Goal: Find contact information: Find contact information

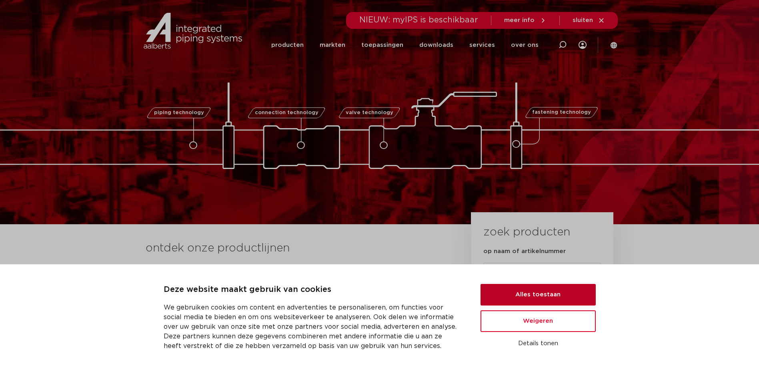
click at [550, 294] on button "Alles toestaan" at bounding box center [538, 295] width 115 height 22
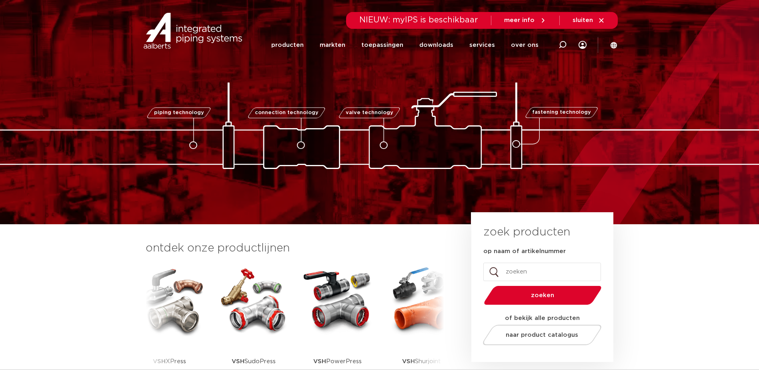
click at [531, 22] on span "meer info" at bounding box center [519, 20] width 30 height 6
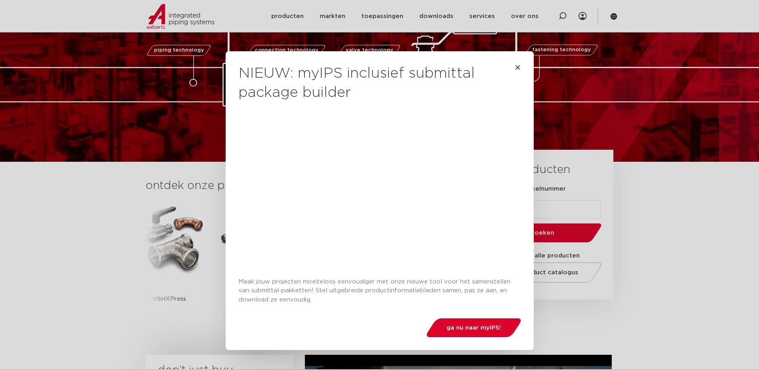
scroll to position [40, 0]
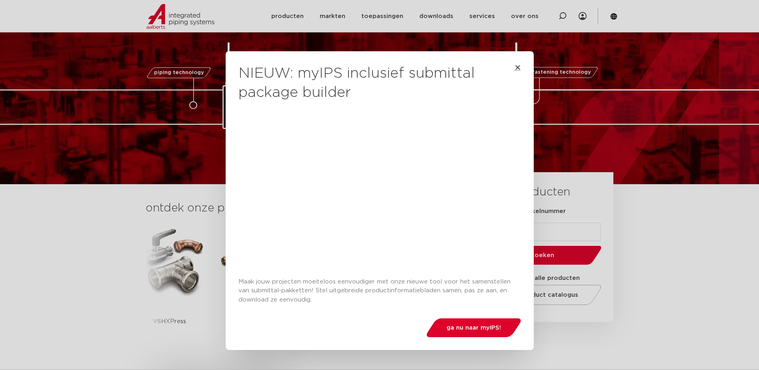
click at [515, 70] on icon "Close" at bounding box center [518, 67] width 6 height 6
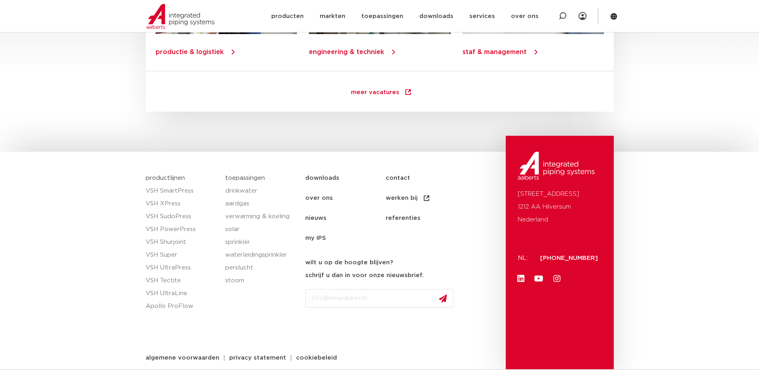
scroll to position [1149, 0]
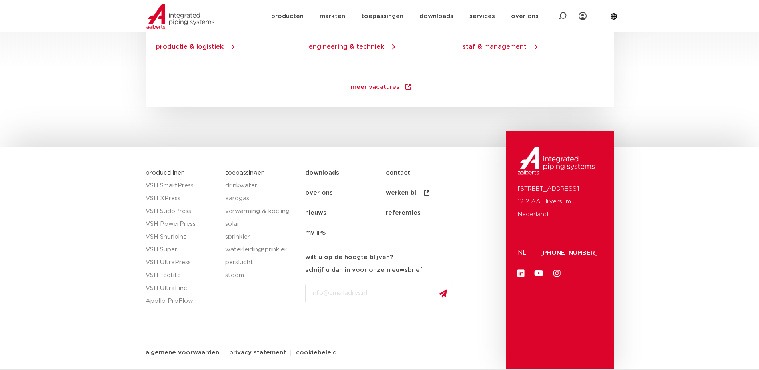
click at [398, 172] on link "contact" at bounding box center [426, 173] width 80 height 20
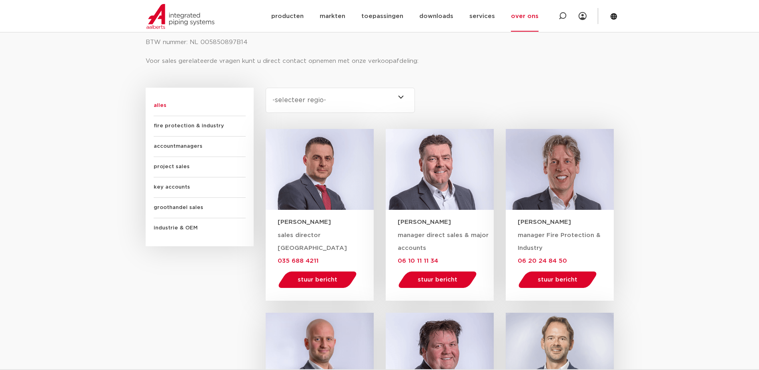
scroll to position [360, 0]
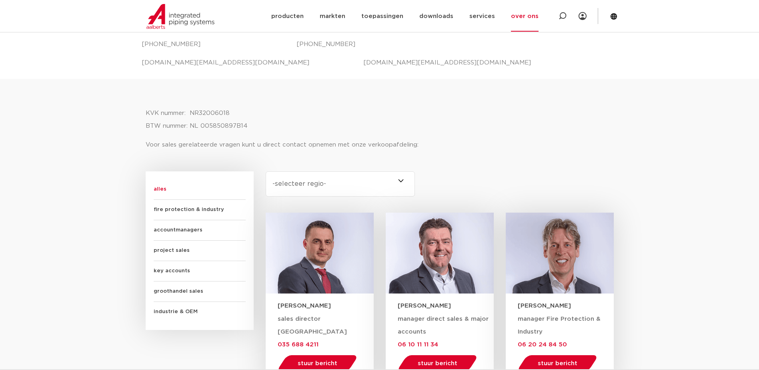
click at [177, 226] on span "accountmanagers" at bounding box center [200, 230] width 92 height 20
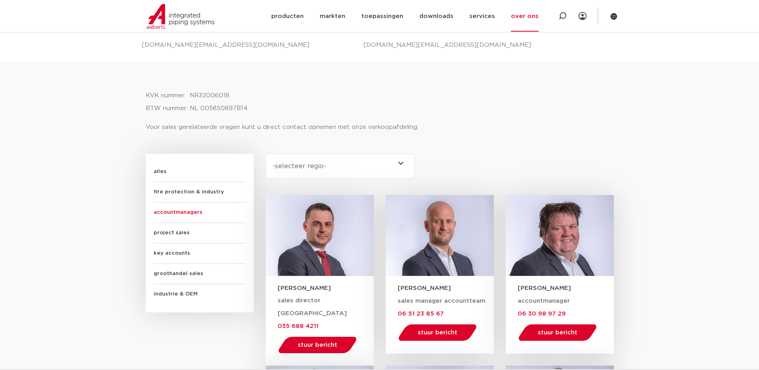
scroll to position [240, 0]
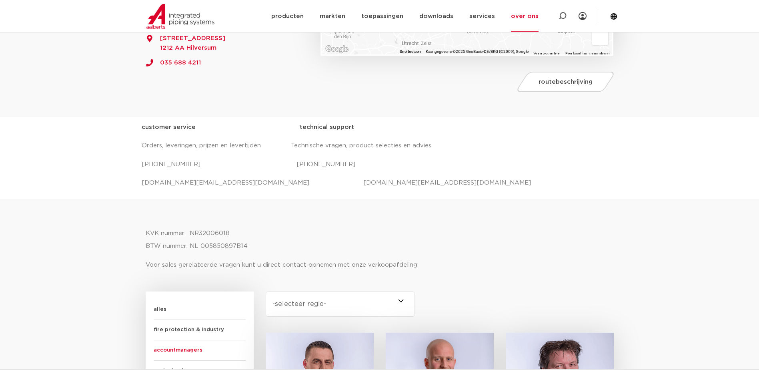
drag, startPoint x: 330, startPoint y: 306, endPoint x: 353, endPoint y: 297, distance: 23.9
click at [330, 306] on select "-selecteer regio- [GEOGRAPHIC_DATA] Nederland (2) [GEOGRAPHIC_DATA] (3) [GEOGRA…" at bounding box center [341, 303] width 150 height 25
click at [266, 291] on select "-selecteer regio- [GEOGRAPHIC_DATA] Nederland (2) [GEOGRAPHIC_DATA] (3) [GEOGRA…" at bounding box center [341, 303] width 150 height 25
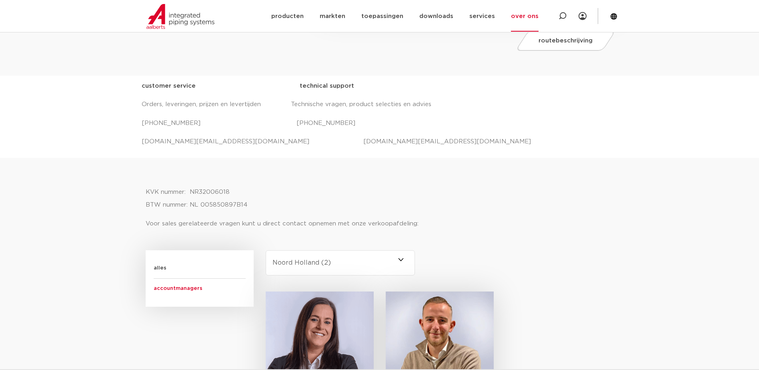
scroll to position [280, 0]
click at [348, 264] on select "-selecteer regio- [GEOGRAPHIC_DATA] Nederland (2) [GEOGRAPHIC_DATA] (3) [GEOGRA…" at bounding box center [341, 263] width 150 height 25
click at [266, 251] on select "-selecteer regio- [GEOGRAPHIC_DATA] Nederland (2) [GEOGRAPHIC_DATA] (3) [GEOGRA…" at bounding box center [341, 263] width 150 height 25
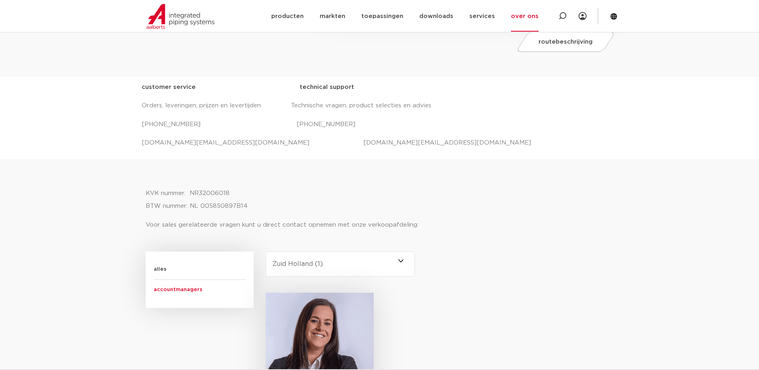
click at [300, 264] on select "-selecteer regio- [GEOGRAPHIC_DATA] Nederland (2) [GEOGRAPHIC_DATA] (3) [GEOGRA…" at bounding box center [341, 263] width 150 height 25
click at [266, 251] on select "-selecteer regio- [GEOGRAPHIC_DATA] Nederland (2) [GEOGRAPHIC_DATA] (3) [GEOGRA…" at bounding box center [341, 263] width 150 height 25
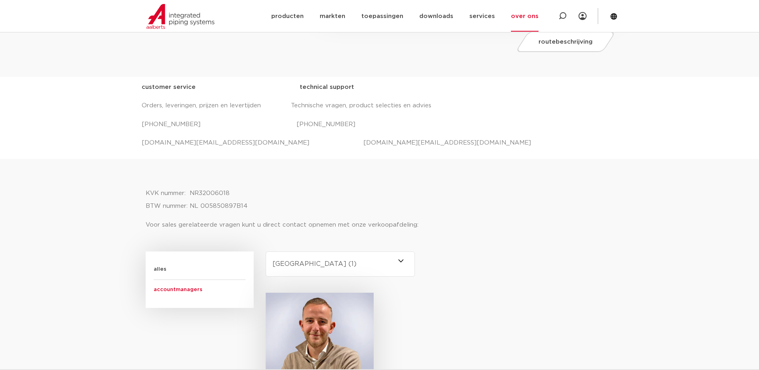
click at [302, 262] on select "-selecteer regio- [GEOGRAPHIC_DATA] Nederland (2) [GEOGRAPHIC_DATA] (3) [GEOGRA…" at bounding box center [341, 263] width 150 height 25
click at [266, 251] on select "-selecteer regio- [GEOGRAPHIC_DATA] Nederland (2) [GEOGRAPHIC_DATA] (3) [GEOGRA…" at bounding box center [341, 263] width 150 height 25
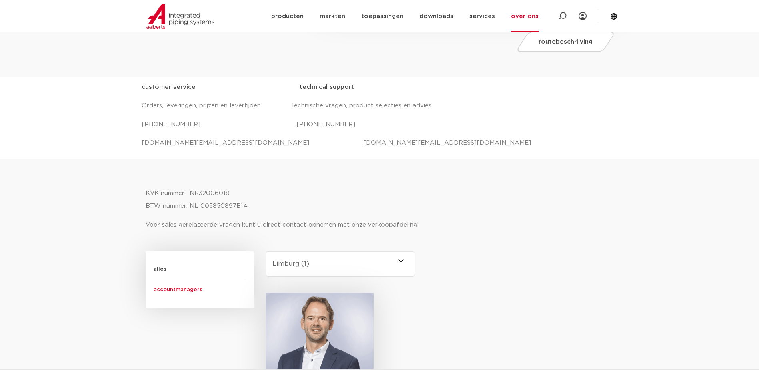
click at [304, 267] on select "-selecteer regio- [GEOGRAPHIC_DATA] Nederland (2) [GEOGRAPHIC_DATA] (3) [GEOGRA…" at bounding box center [341, 263] width 150 height 25
click at [266, 251] on select "-selecteer regio- [GEOGRAPHIC_DATA] Nederland (2) [GEOGRAPHIC_DATA] (3) [GEOGRA…" at bounding box center [341, 263] width 150 height 25
click at [302, 266] on select "-selecteer regio- [GEOGRAPHIC_DATA] Nederland (2) [GEOGRAPHIC_DATA] (3) [GEOGRA…" at bounding box center [341, 263] width 150 height 25
click at [266, 251] on select "-selecteer regio- [GEOGRAPHIC_DATA] Nederland (2) [GEOGRAPHIC_DATA] (3) [GEOGRA…" at bounding box center [341, 263] width 150 height 25
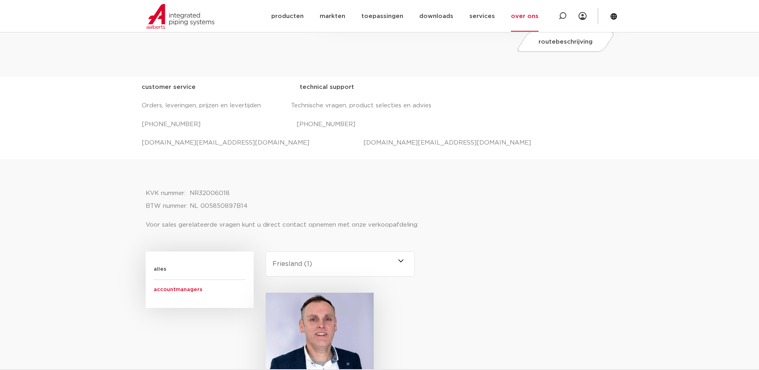
click at [314, 268] on select "-selecteer regio- [GEOGRAPHIC_DATA] Nederland (2) [GEOGRAPHIC_DATA] (3) [GEOGRA…" at bounding box center [341, 263] width 150 height 25
click at [266, 251] on select "-selecteer regio- [GEOGRAPHIC_DATA] Nederland (2) [GEOGRAPHIC_DATA] (3) [GEOGRA…" at bounding box center [341, 263] width 150 height 25
click at [317, 261] on select "-selecteer regio- [GEOGRAPHIC_DATA] Nederland (2) [GEOGRAPHIC_DATA] (3) [GEOGRA…" at bounding box center [341, 263] width 150 height 25
click at [266, 251] on select "-selecteer regio- [GEOGRAPHIC_DATA] Nederland (2) [GEOGRAPHIC_DATA] (3) [GEOGRA…" at bounding box center [341, 263] width 150 height 25
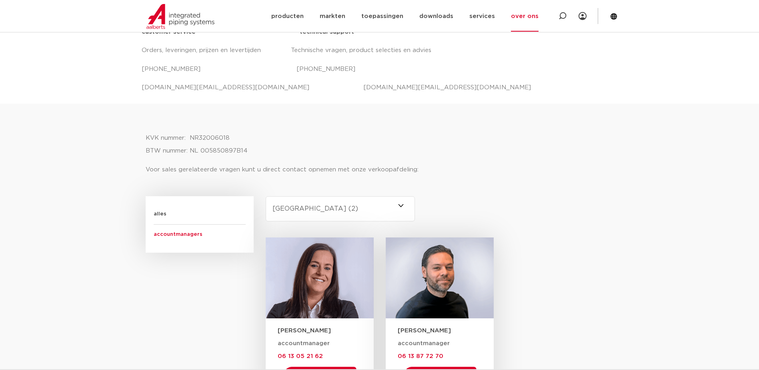
scroll to position [360, 0]
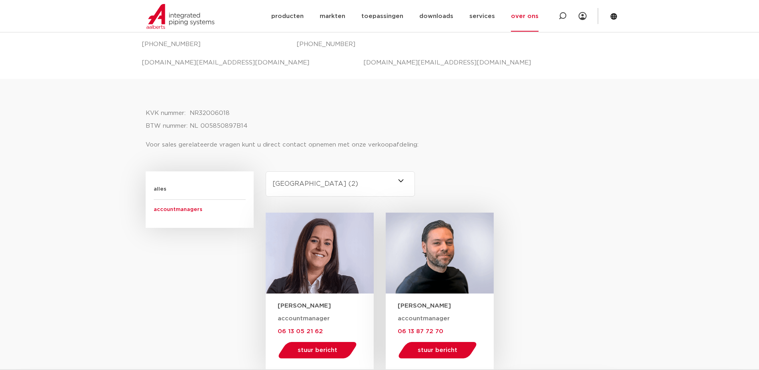
click at [316, 183] on select "-selecteer regio- [GEOGRAPHIC_DATA] Nederland (2) [GEOGRAPHIC_DATA] (3) [GEOGRA…" at bounding box center [341, 183] width 150 height 25
click at [266, 171] on select "-selecteer regio- [GEOGRAPHIC_DATA] Nederland (2) [GEOGRAPHIC_DATA] (3) [GEOGRA…" at bounding box center [341, 183] width 150 height 25
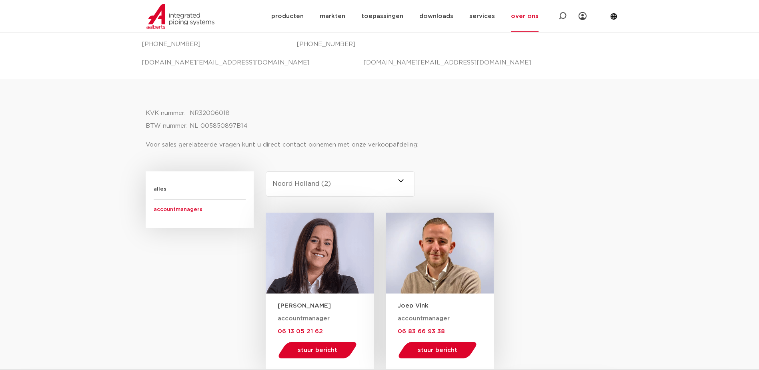
click at [330, 185] on select "-selecteer regio- [GEOGRAPHIC_DATA] Nederland (2) [GEOGRAPHIC_DATA] (3) [GEOGRA…" at bounding box center [341, 183] width 150 height 25
click at [266, 171] on select "-selecteer regio- [GEOGRAPHIC_DATA] Nederland (2) [GEOGRAPHIC_DATA] (3) [GEOGRA…" at bounding box center [341, 183] width 150 height 25
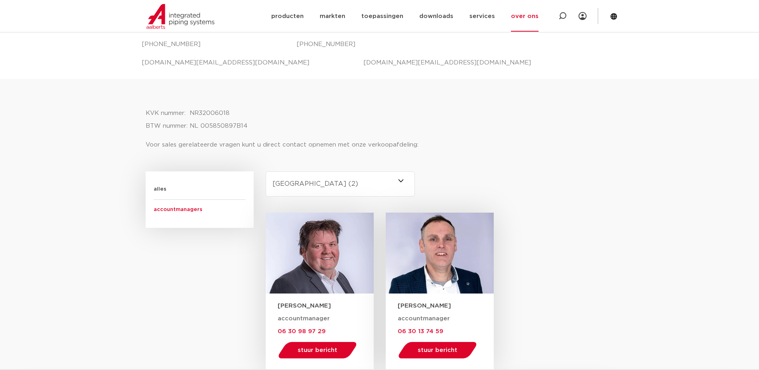
click at [329, 185] on select "-selecteer regio- [GEOGRAPHIC_DATA] Nederland (2) [GEOGRAPHIC_DATA] (3) [GEOGRA…" at bounding box center [341, 183] width 150 height 25
click at [266, 171] on select "-selecteer regio- [GEOGRAPHIC_DATA] Nederland (2) [GEOGRAPHIC_DATA] (3) [GEOGRA…" at bounding box center [341, 183] width 150 height 25
click at [332, 186] on select "-selecteer regio- [GEOGRAPHIC_DATA] Nederland (2) [GEOGRAPHIC_DATA] (3) [GEOGRA…" at bounding box center [341, 183] width 150 height 25
click at [266, 171] on select "-selecteer regio- [GEOGRAPHIC_DATA] Nederland (2) [GEOGRAPHIC_DATA] (3) [GEOGRA…" at bounding box center [341, 183] width 150 height 25
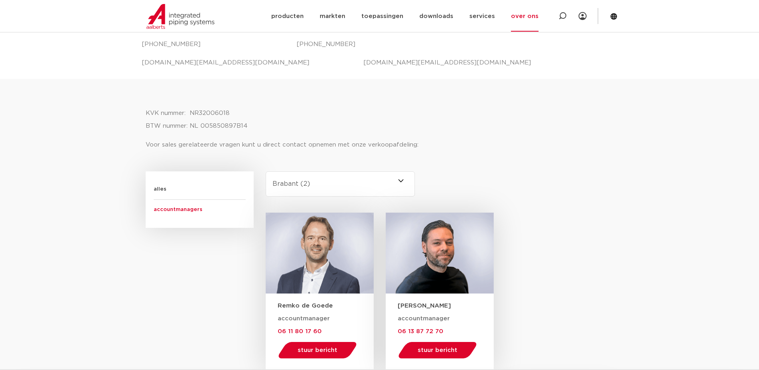
click at [328, 188] on select "-selecteer regio- [GEOGRAPHIC_DATA] Nederland (2) [GEOGRAPHIC_DATA] (3) [GEOGRA…" at bounding box center [341, 183] width 150 height 25
select select "overijssel"
click at [266, 171] on select "-selecteer regio- [GEOGRAPHIC_DATA] Nederland (2) [GEOGRAPHIC_DATA] (3) [GEOGRA…" at bounding box center [341, 183] width 150 height 25
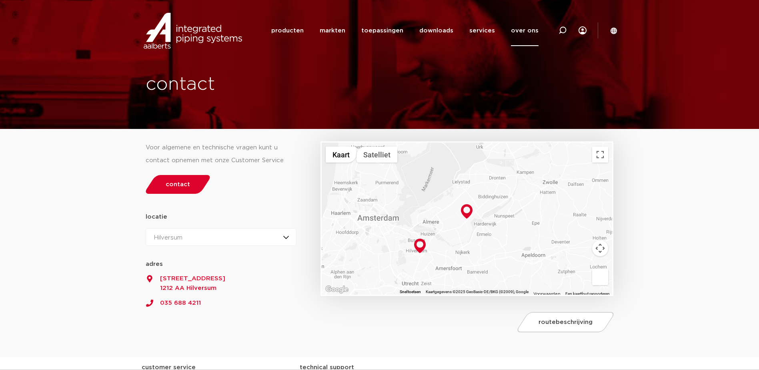
click at [285, 235] on div "Hilversum Hilversum Zeewolde" at bounding box center [221, 237] width 151 height 18
click at [172, 272] on li "Zeewolde" at bounding box center [171, 272] width 51 height 16
